Goal: Check status: Check status

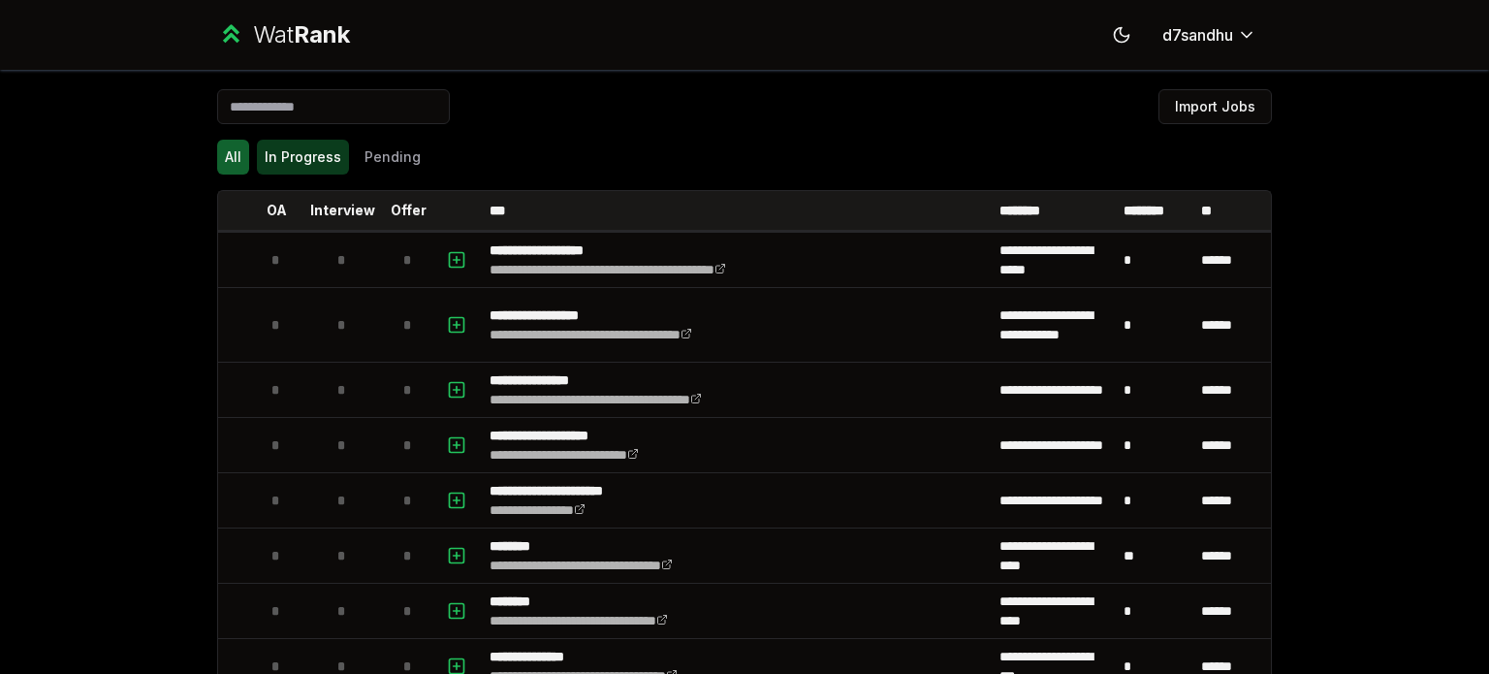
click at [266, 156] on button "In Progress" at bounding box center [303, 157] width 92 height 35
click at [322, 175] on div "All In Progress Pending" at bounding box center [744, 157] width 1055 height 50
click at [322, 158] on button "In Progress" at bounding box center [303, 157] width 92 height 35
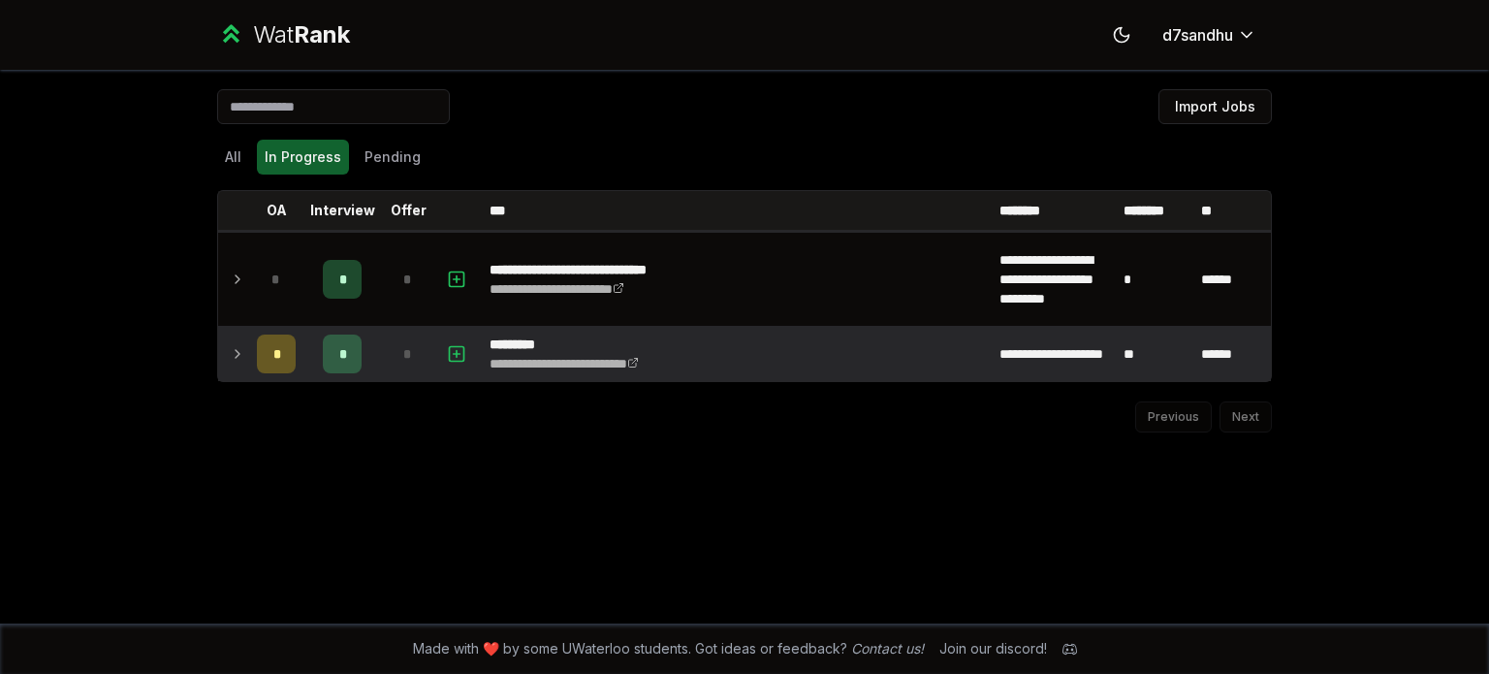
click at [241, 361] on icon at bounding box center [238, 353] width 16 height 23
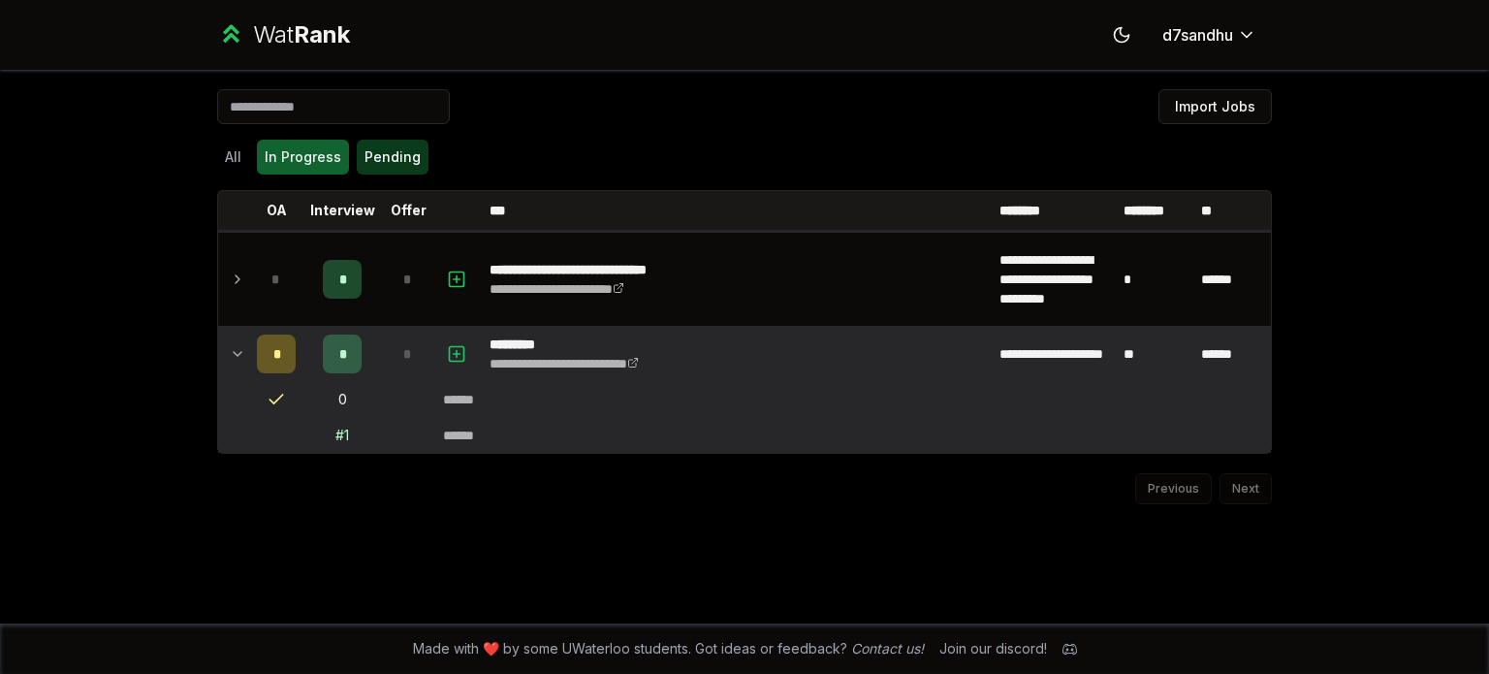
click at [387, 170] on button "Pending" at bounding box center [393, 157] width 72 height 35
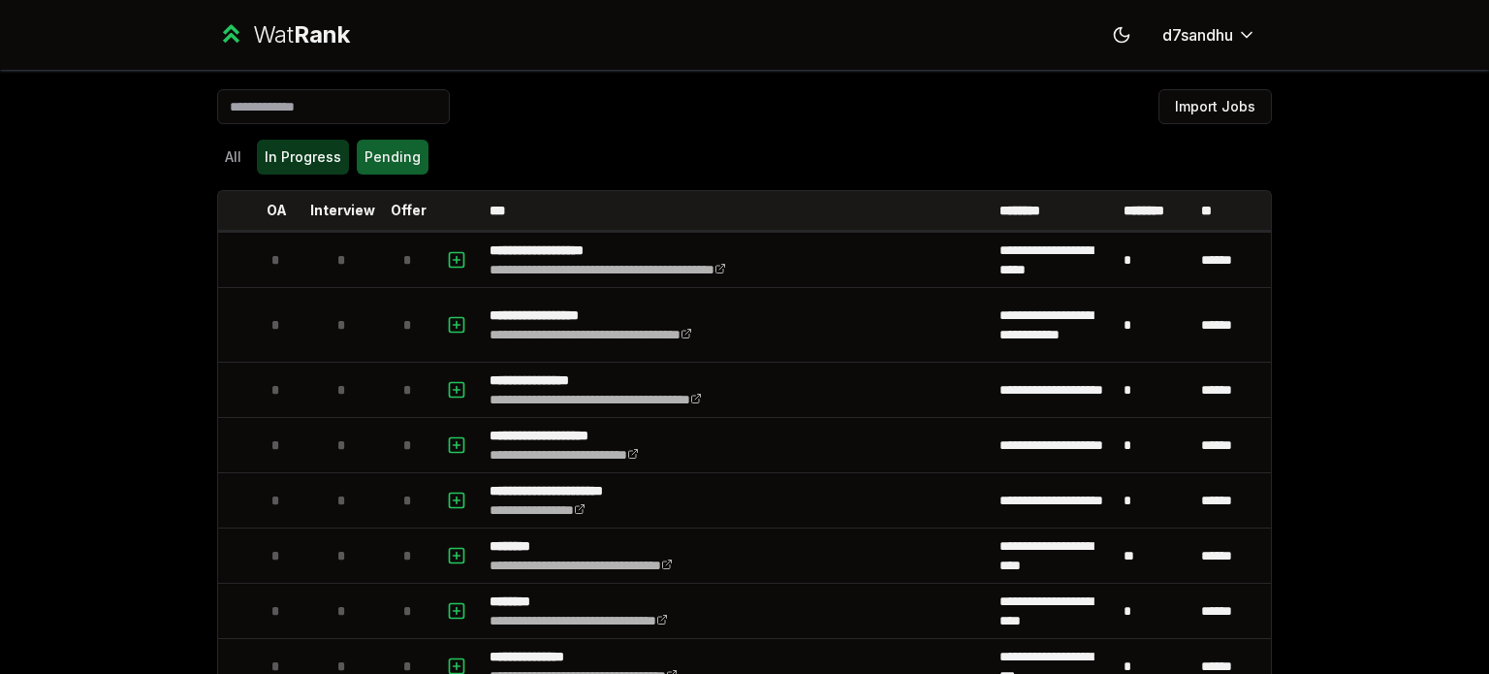
click at [303, 157] on button "In Progress" at bounding box center [303, 157] width 92 height 35
